Goal: Information Seeking & Learning: Learn about a topic

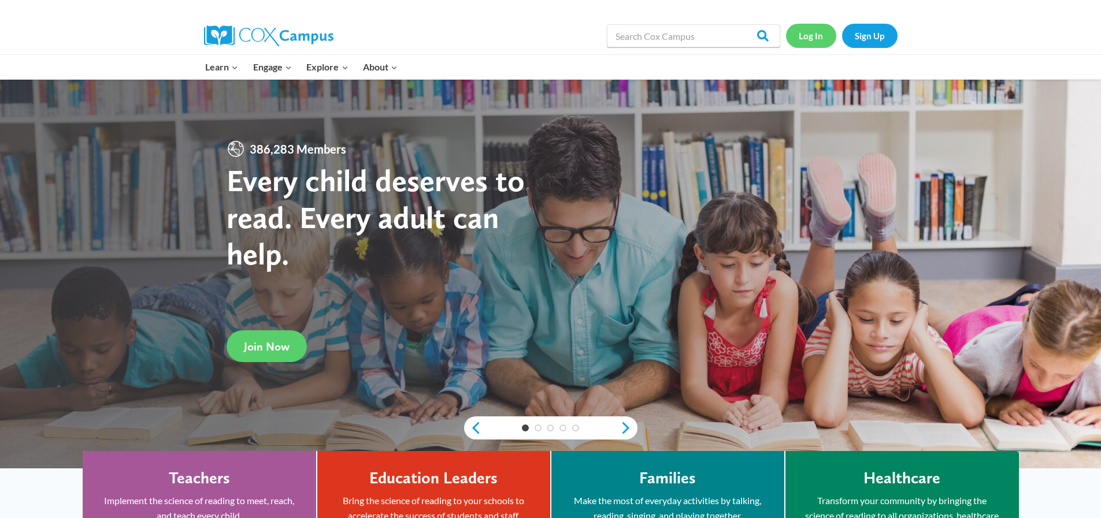
click at [810, 36] on link "Log In" at bounding box center [811, 36] width 50 height 24
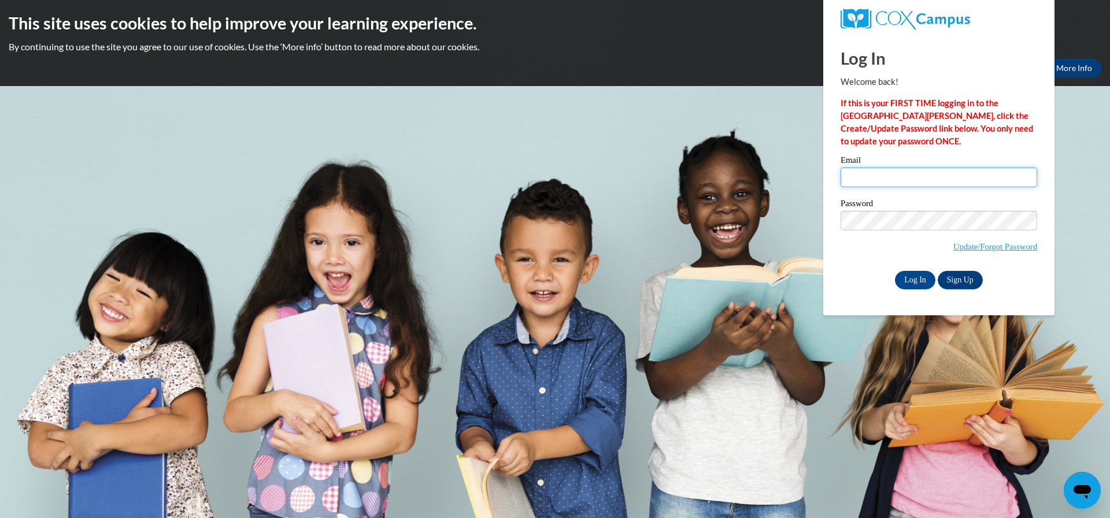
click at [851, 187] on input "Email" at bounding box center [938, 178] width 197 height 20
type input "kstaden@langston.edu"
click at [895, 271] on input "Log In" at bounding box center [915, 280] width 40 height 18
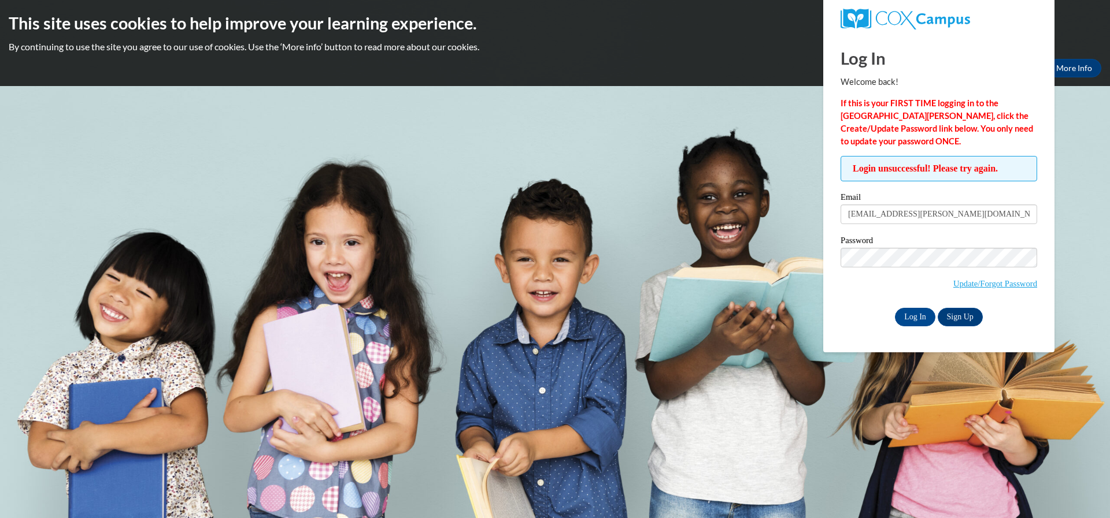
click at [916, 253] on div "Password Update/Forgot Password" at bounding box center [938, 270] width 197 height 68
click at [895, 308] on input "Log In" at bounding box center [915, 317] width 40 height 18
click at [926, 316] on input "Log In" at bounding box center [915, 317] width 40 height 18
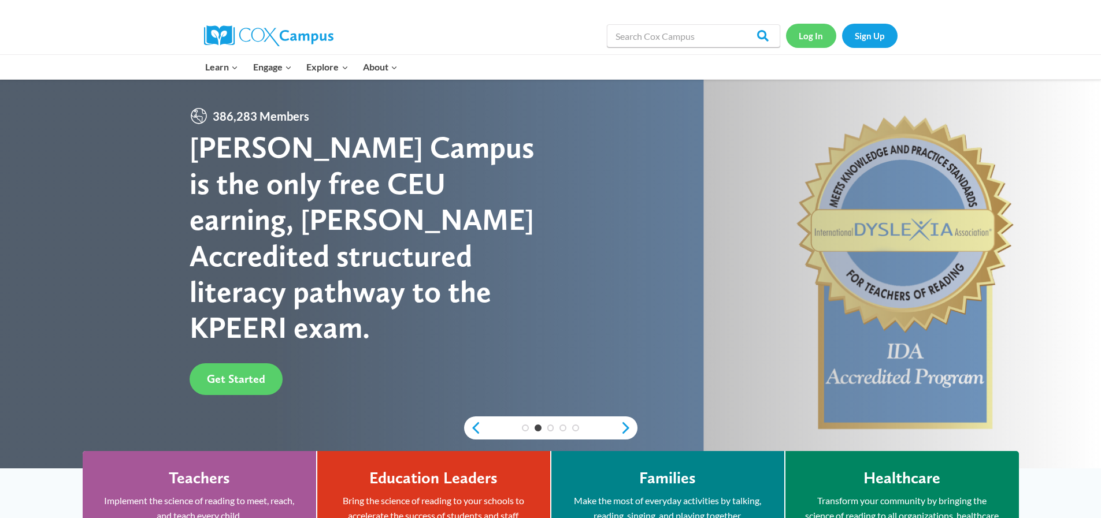
click at [814, 40] on link "Log In" at bounding box center [811, 36] width 50 height 24
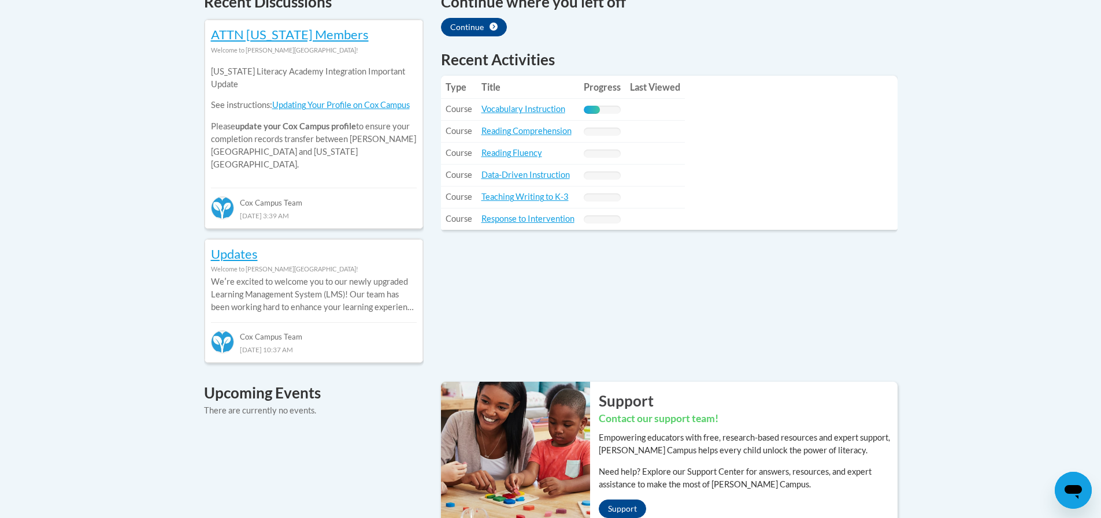
scroll to position [578, 0]
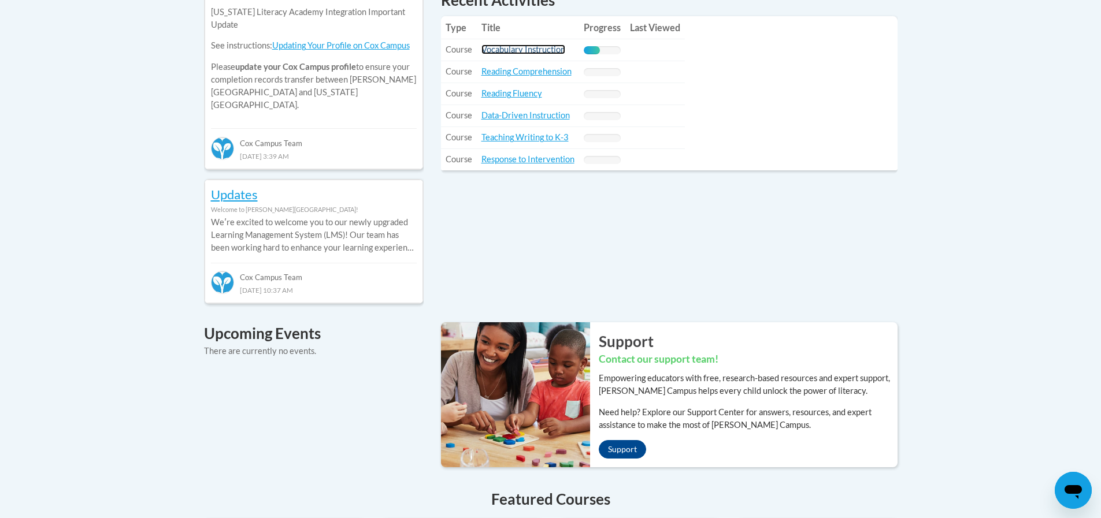
click at [550, 50] on link "Vocabulary Instruction" at bounding box center [523, 50] width 84 height 10
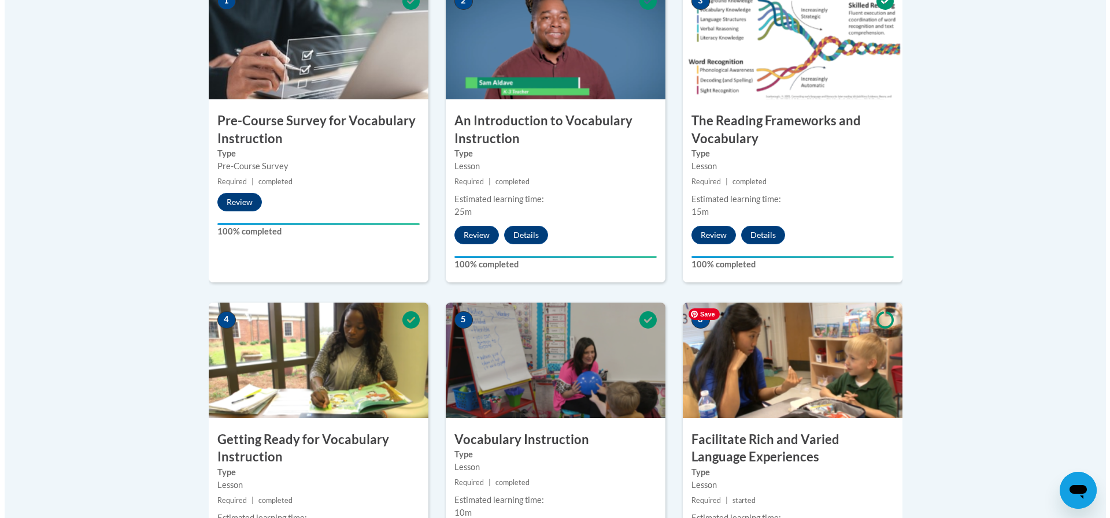
scroll to position [751, 0]
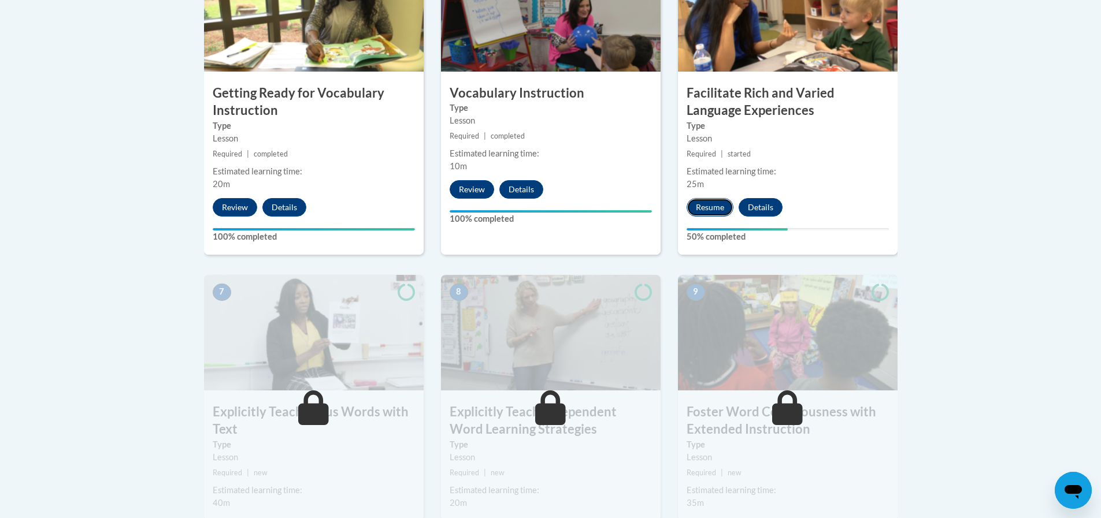
click at [712, 203] on button "Resume" at bounding box center [710, 207] width 47 height 18
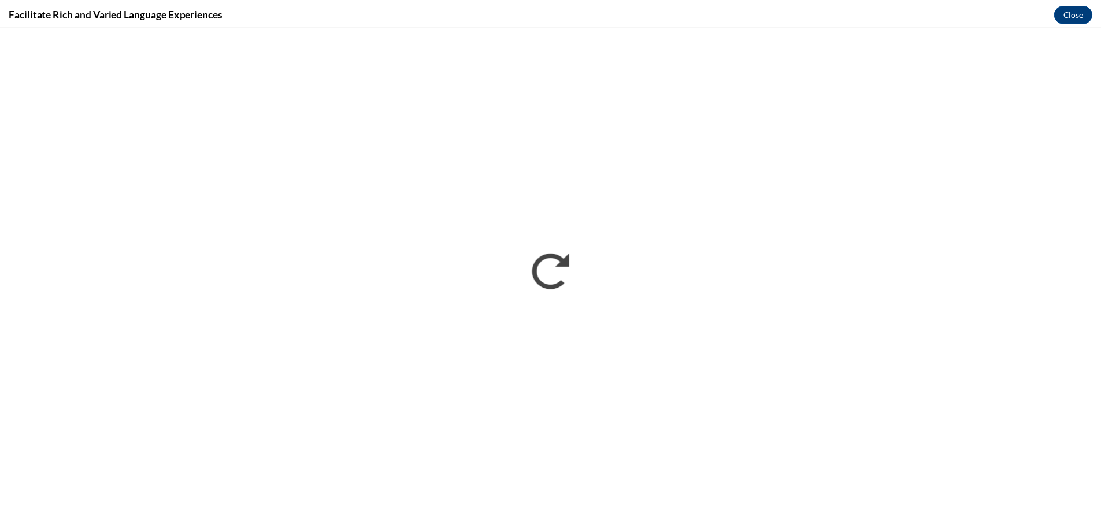
scroll to position [0, 0]
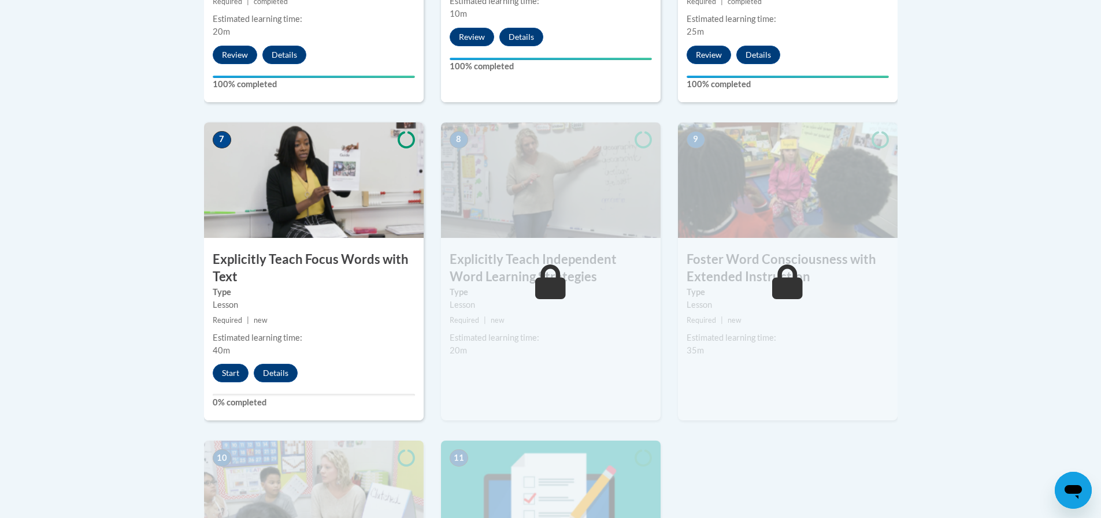
scroll to position [925, 0]
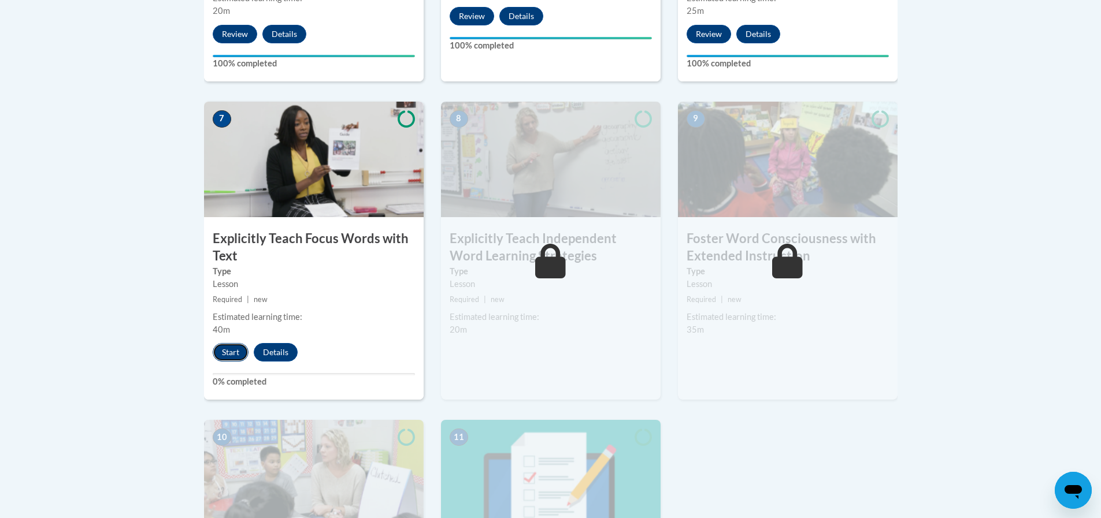
click at [232, 346] on button "Start" at bounding box center [231, 352] width 36 height 18
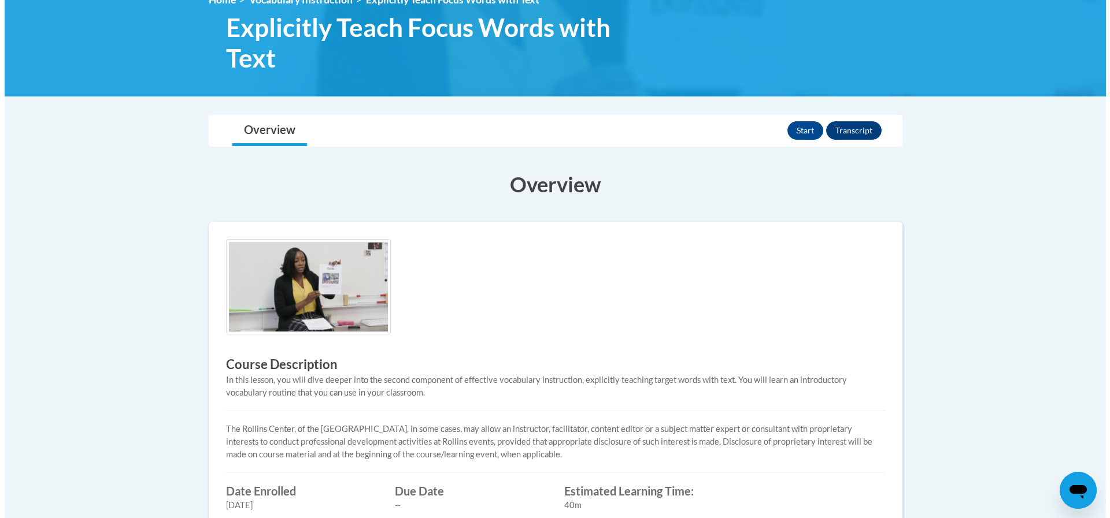
scroll to position [173, 0]
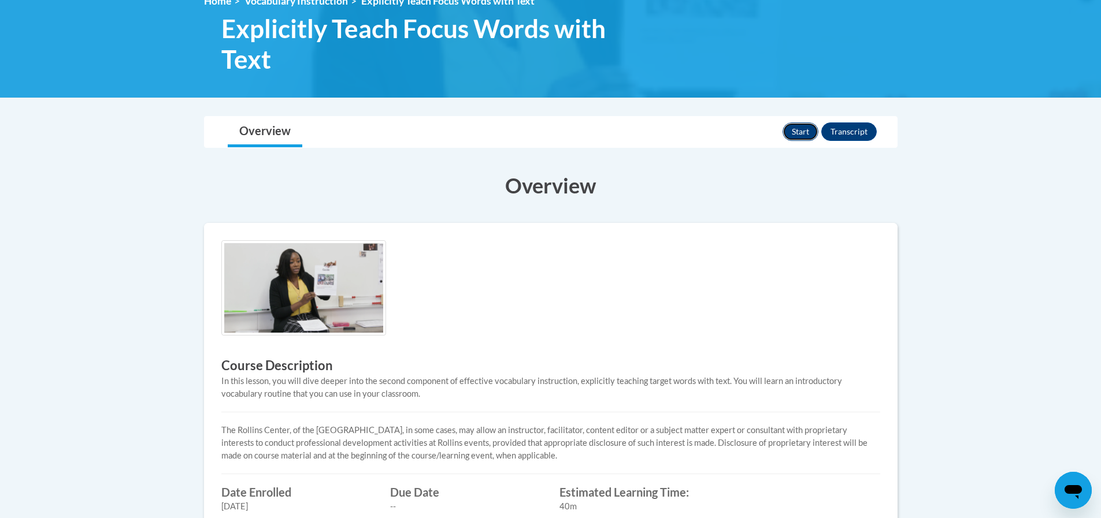
click at [794, 129] on button "Start" at bounding box center [801, 132] width 36 height 18
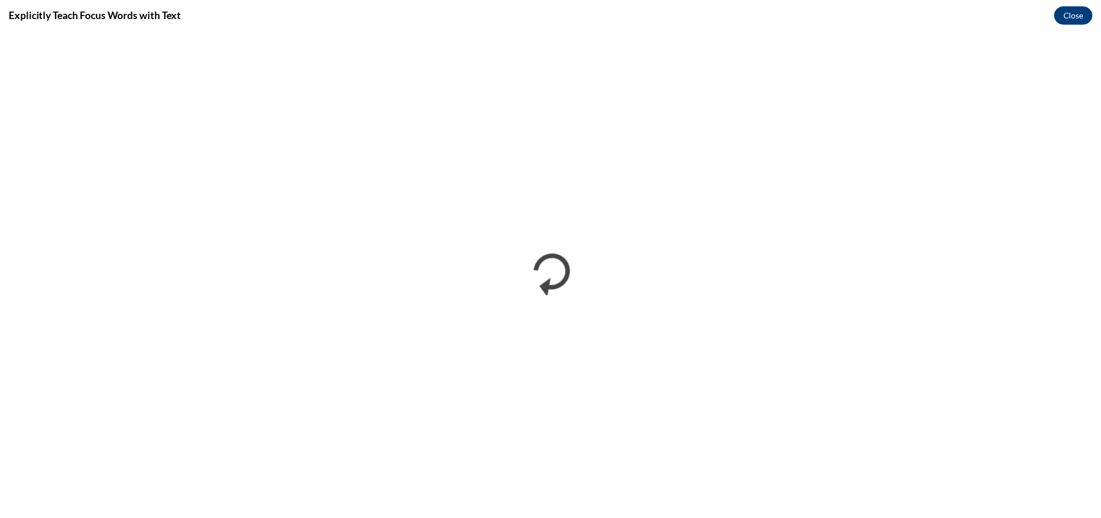
scroll to position [0, 0]
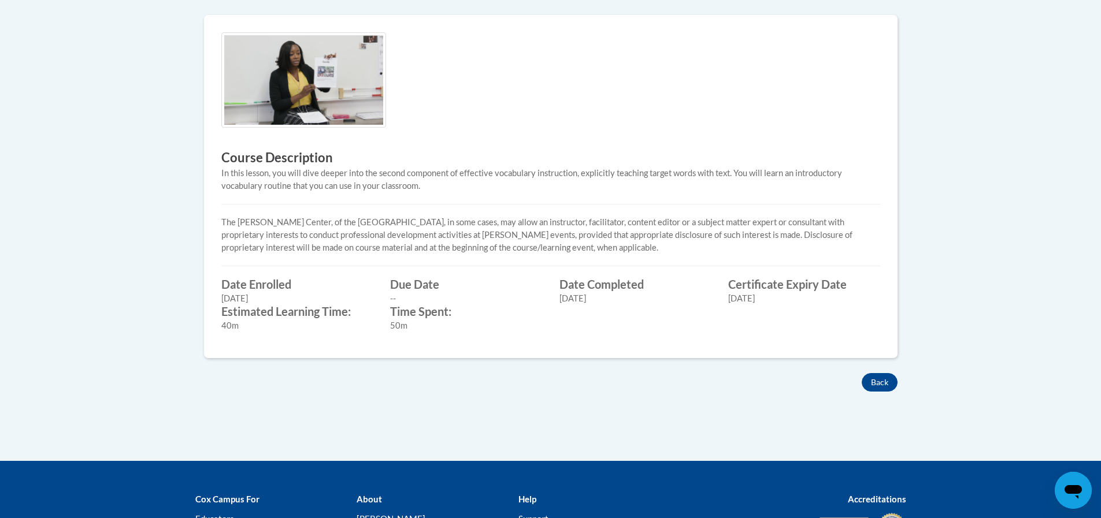
scroll to position [515, 0]
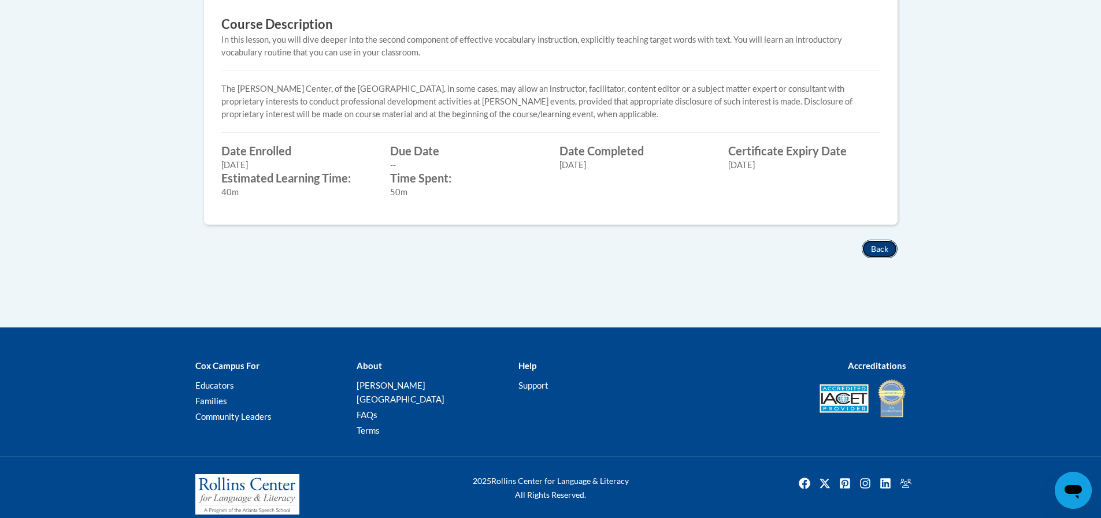
click at [868, 253] on button "Back" at bounding box center [880, 249] width 36 height 18
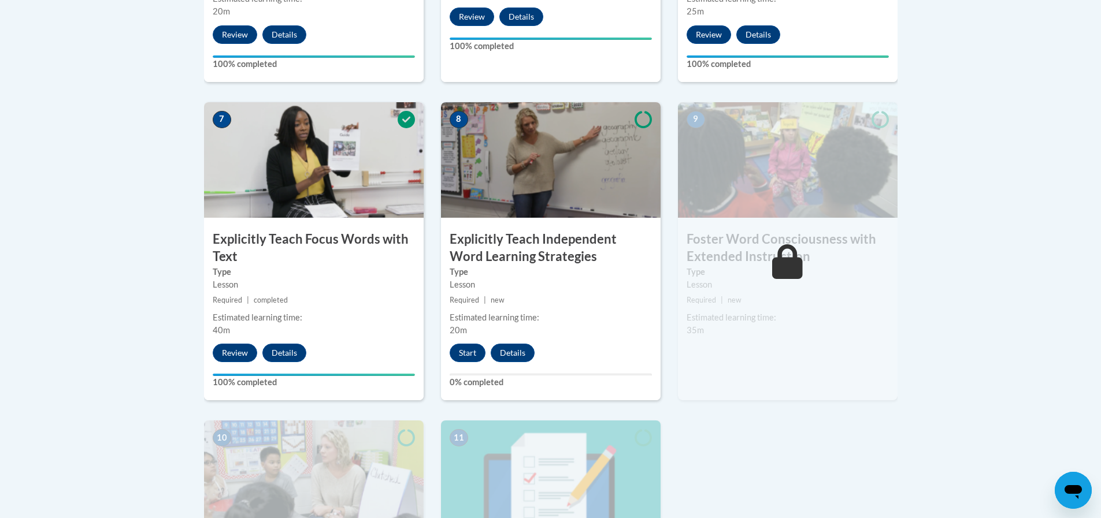
scroll to position [925, 0]
click at [468, 346] on button "Start" at bounding box center [468, 352] width 36 height 18
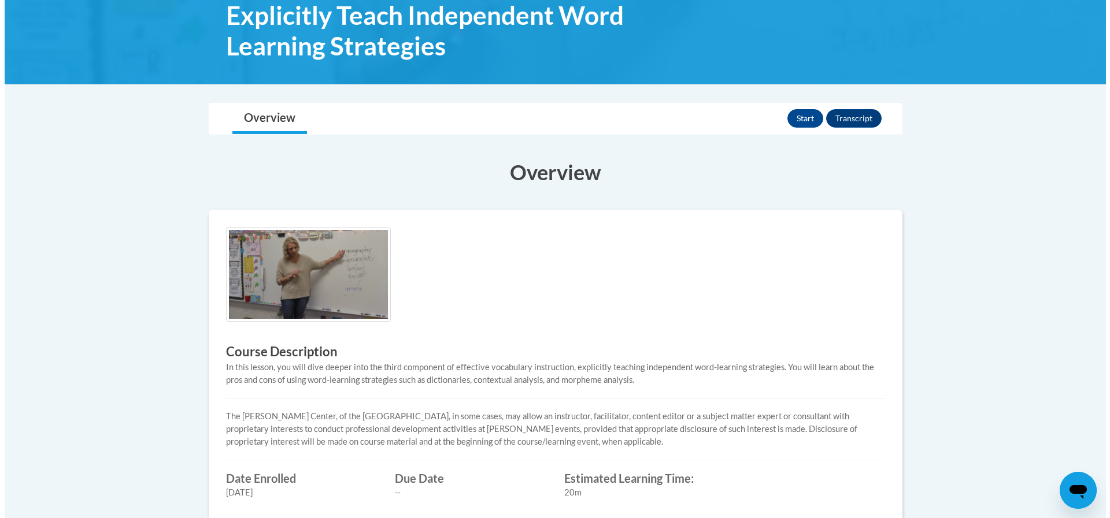
scroll to position [231, 0]
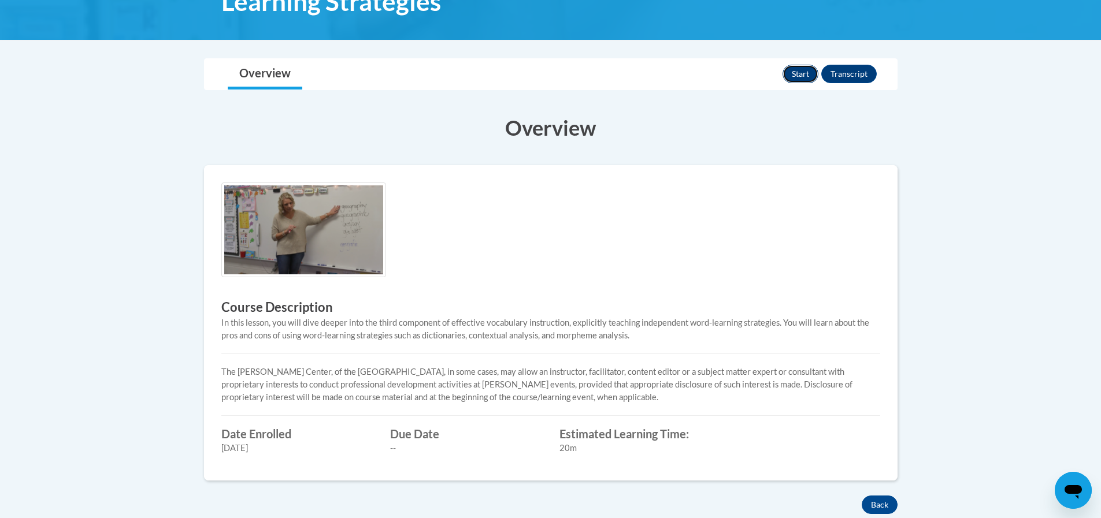
click at [803, 68] on button "Start" at bounding box center [801, 74] width 36 height 18
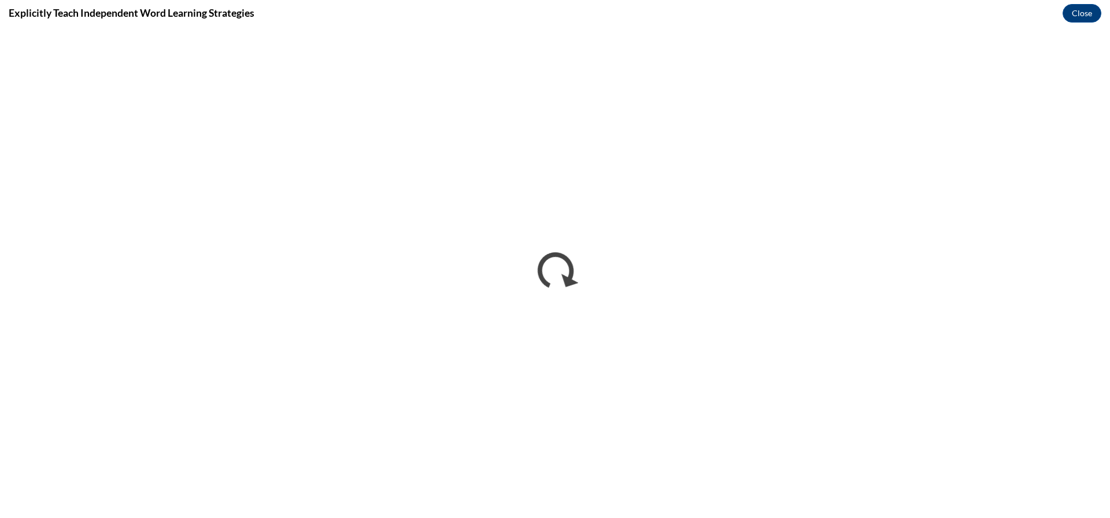
scroll to position [0, 0]
